Goal: Task Accomplishment & Management: Use online tool/utility

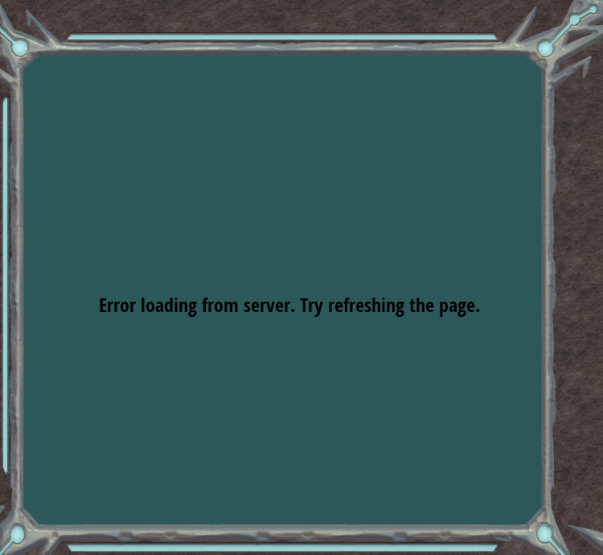
scroll to position [64, 0]
